Goal: Transaction & Acquisition: Purchase product/service

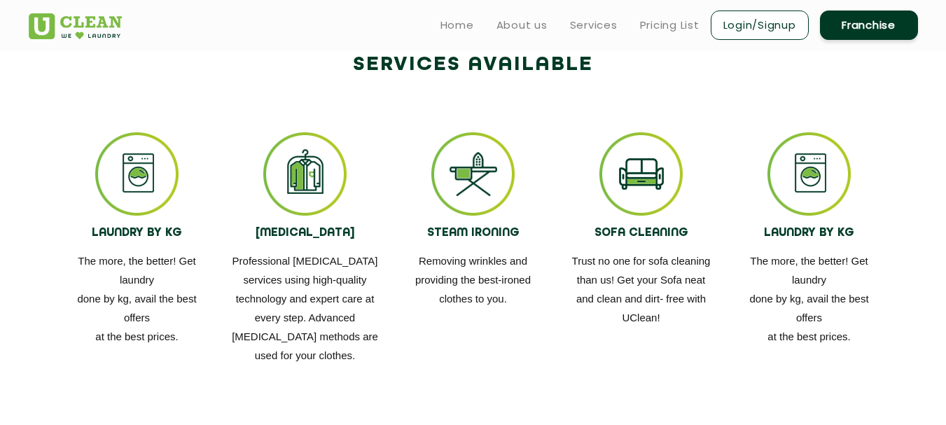
scroll to position [770, 0]
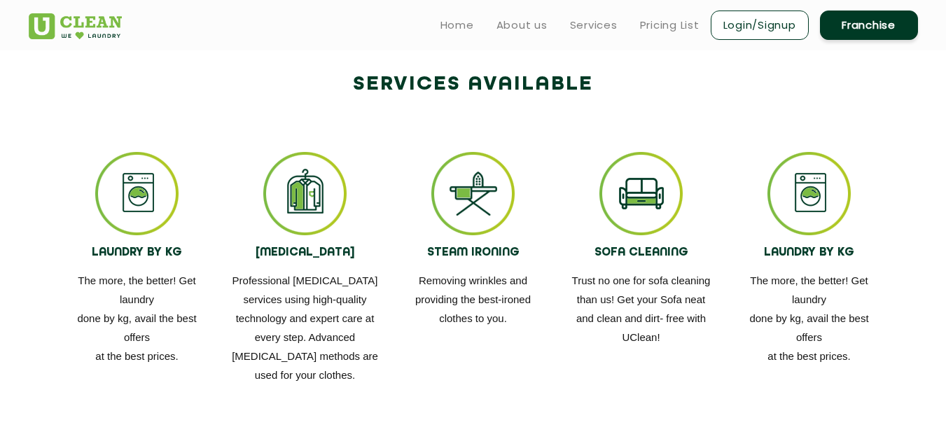
click at [108, 227] on img at bounding box center [136, 193] width 83 height 83
click at [126, 217] on img at bounding box center [136, 193] width 83 height 83
click at [139, 204] on img at bounding box center [136, 193] width 83 height 83
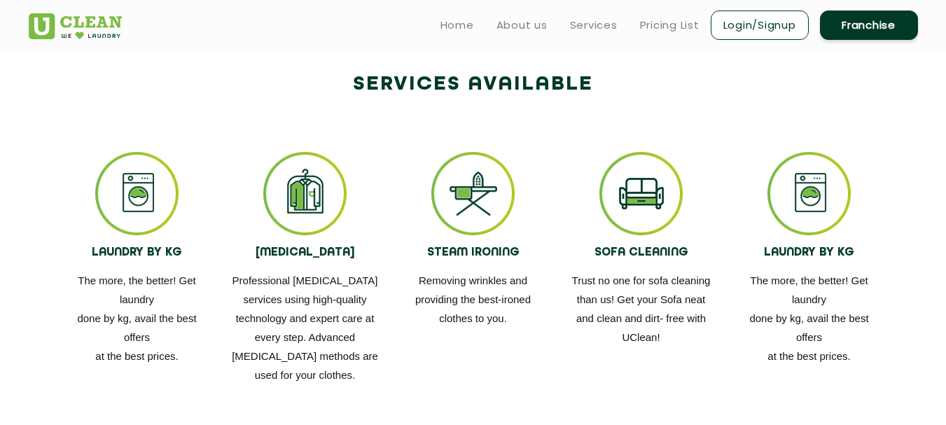
drag, startPoint x: 143, startPoint y: 272, endPoint x: 143, endPoint y: 281, distance: 9.8
click at [143, 279] on div "LAUNDRY BY KG The more, the better! Get laundry done by kg, avail the best offe…" at bounding box center [137, 258] width 147 height 213
click at [143, 292] on p "The more, the better! Get laundry done by kg, avail the best offers at the best…" at bounding box center [137, 318] width 147 height 94
click at [292, 220] on img at bounding box center [304, 193] width 83 height 83
drag, startPoint x: 292, startPoint y: 219, endPoint x: 293, endPoint y: 226, distance: 7.0
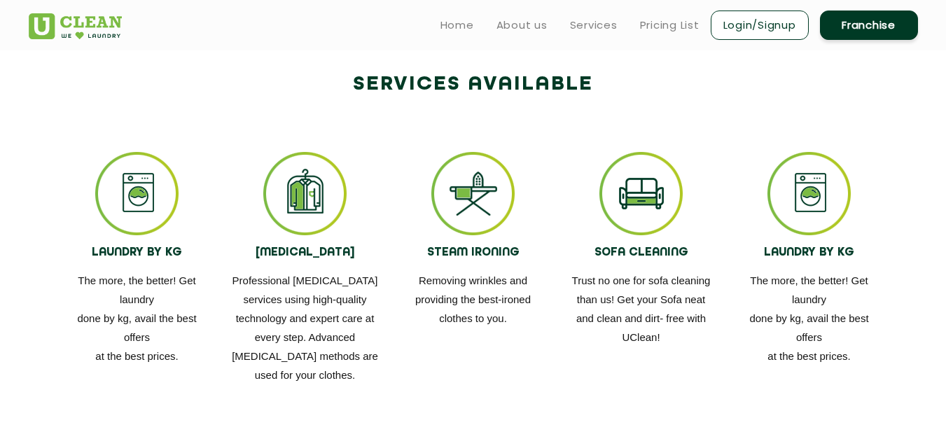
click at [293, 226] on img at bounding box center [304, 193] width 83 height 83
click at [304, 266] on div "[MEDICAL_DATA] Professional [MEDICAL_DATA] services using high-quality technolo…" at bounding box center [305, 268] width 147 height 232
click at [306, 302] on p "Professional [MEDICAL_DATA] services using high-quality technology and expert c…" at bounding box center [305, 327] width 147 height 113
